Goal: Task Accomplishment & Management: Manage account settings

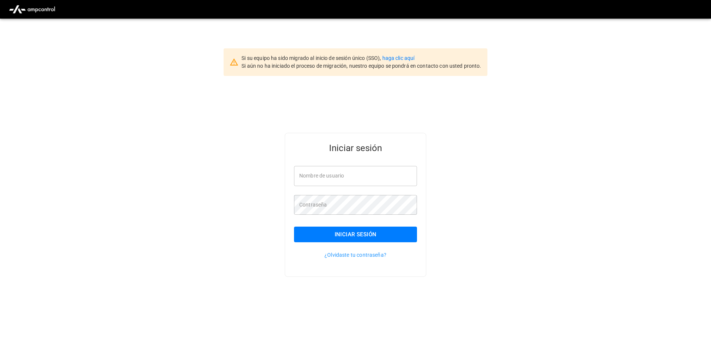
type input "**********"
click at [386, 232] on button "Iniciar sesión" at bounding box center [355, 235] width 123 height 16
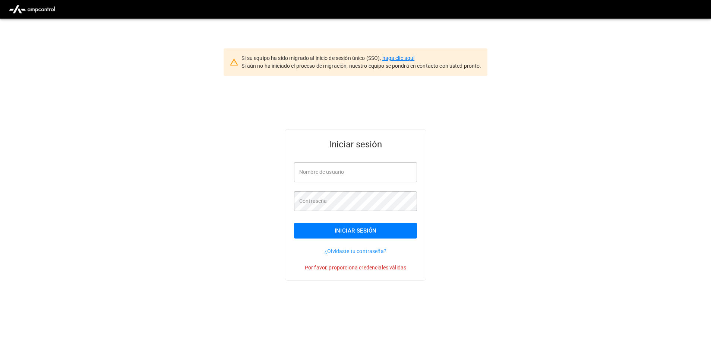
click at [402, 58] on link "haga clic aquí" at bounding box center [398, 58] width 32 height 6
